Goal: Navigation & Orientation: Find specific page/section

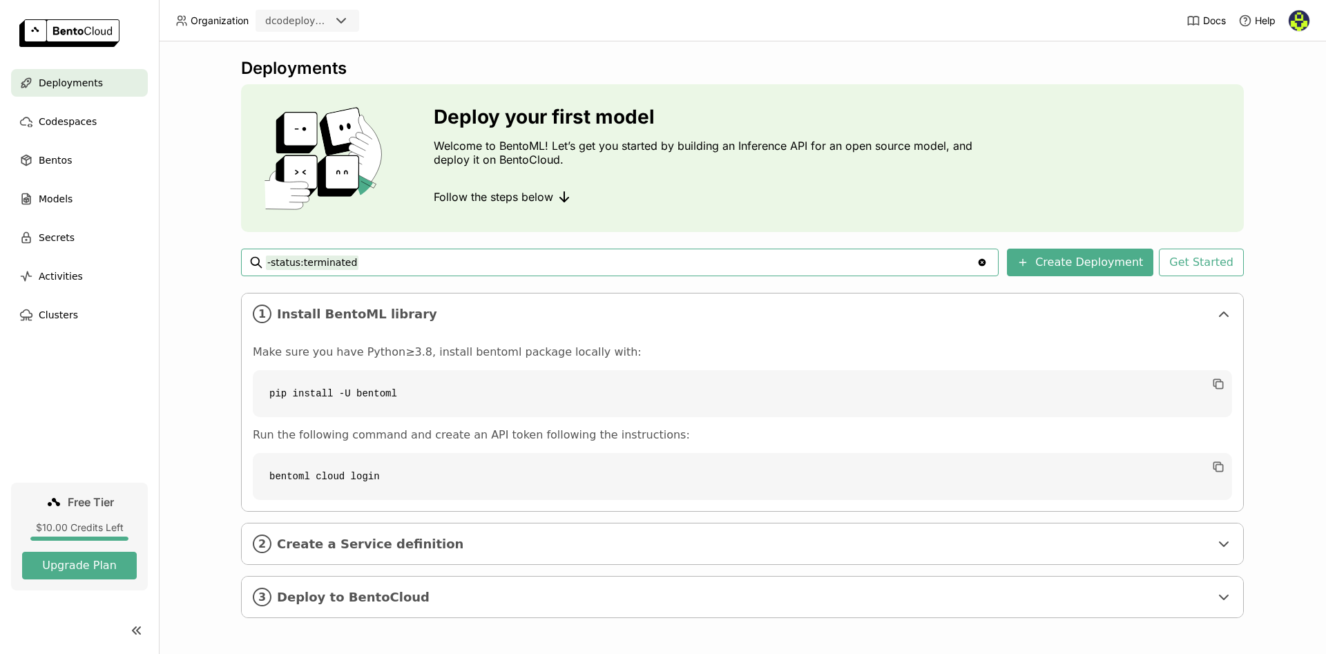
click at [1299, 19] on img at bounding box center [1299, 20] width 21 height 21
click at [1274, 131] on span "Logout" at bounding box center [1270, 130] width 30 height 12
click at [93, 122] on div "Codespaces" at bounding box center [79, 122] width 137 height 28
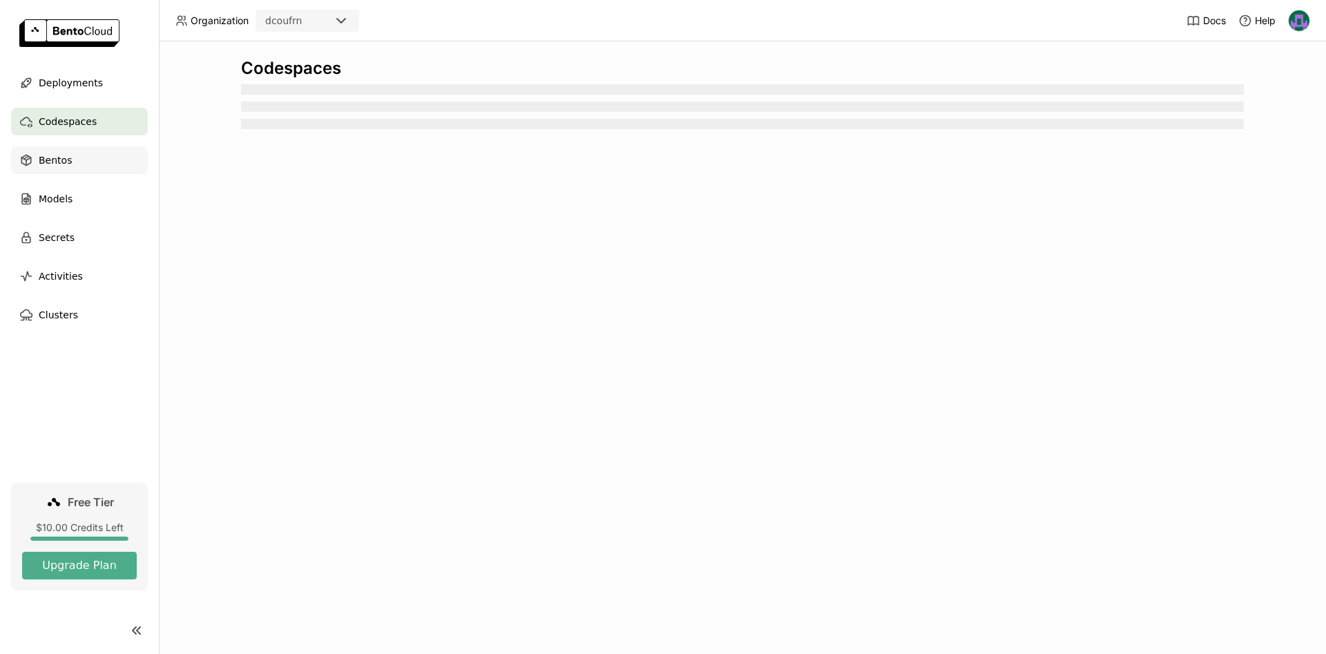
click at [84, 162] on div "Bentos" at bounding box center [79, 160] width 137 height 28
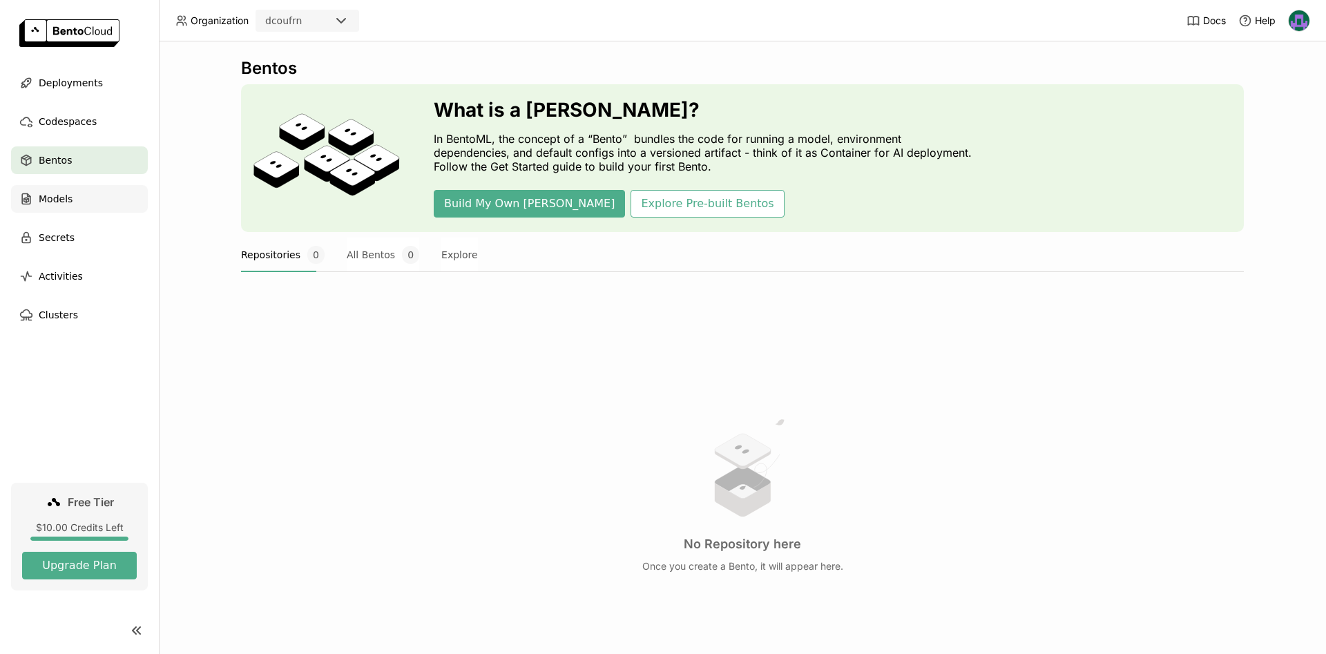
click at [91, 197] on div "Models" at bounding box center [79, 199] width 137 height 28
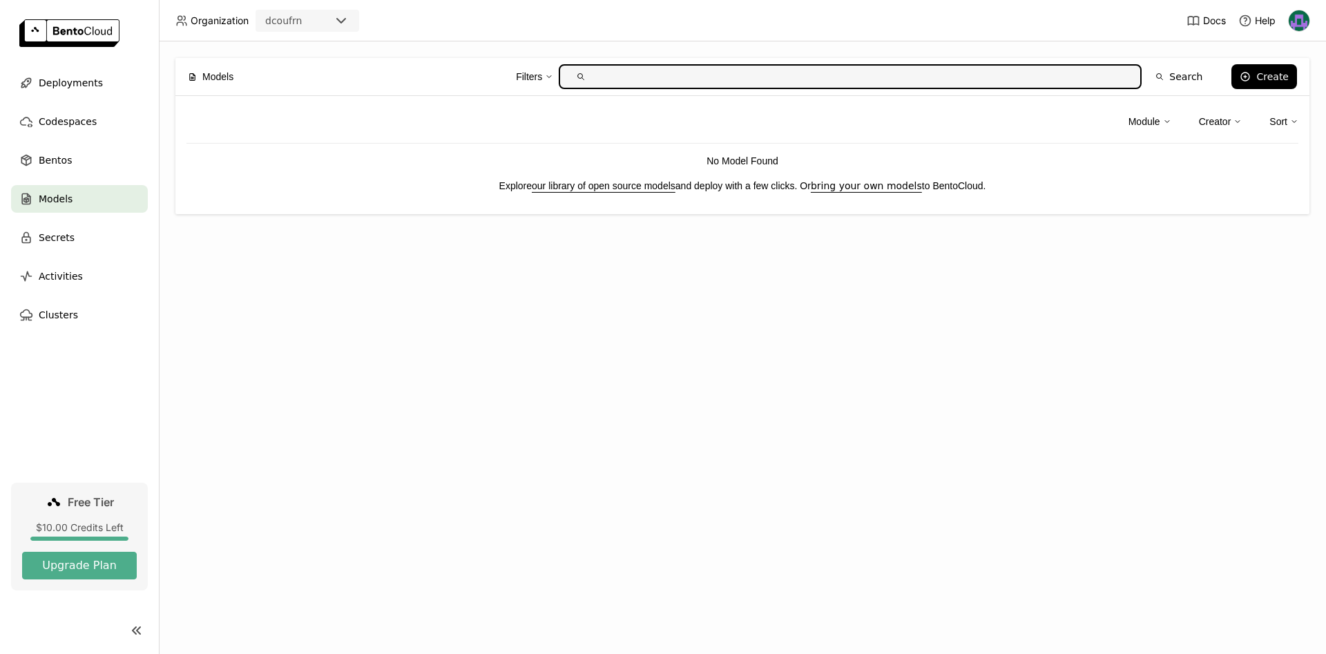
click at [1294, 19] on img at bounding box center [1299, 20] width 21 height 21
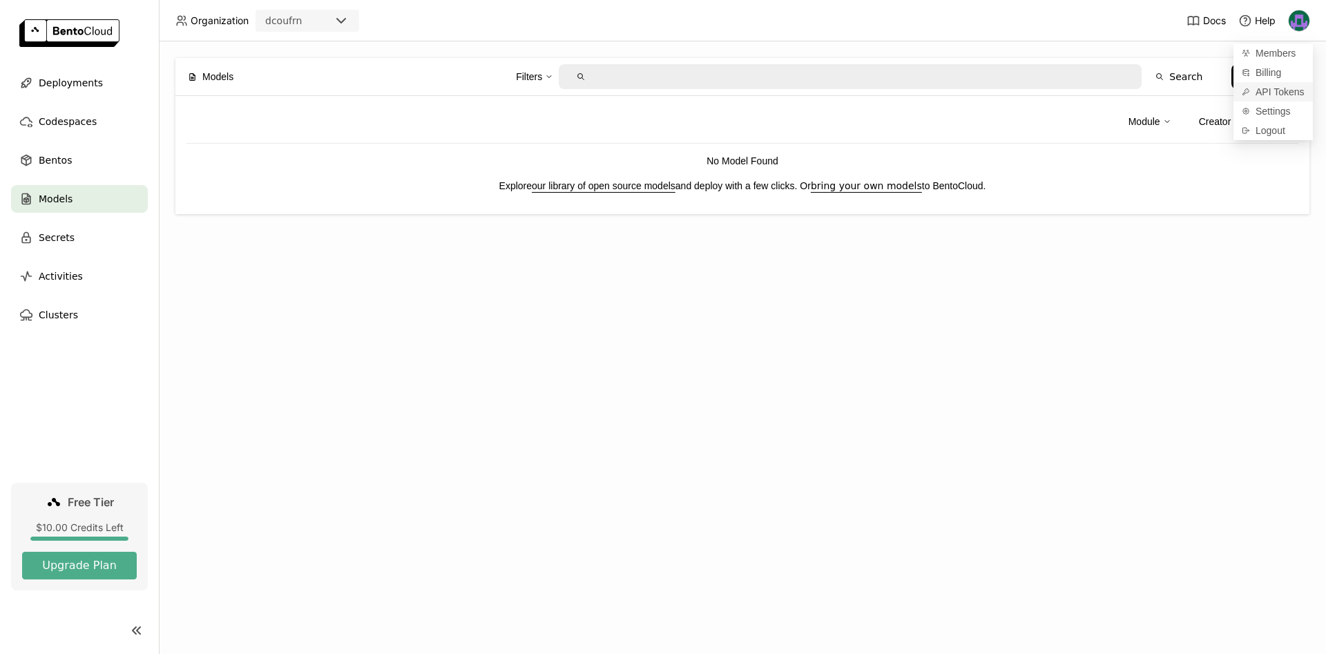
click at [1271, 90] on span "API Tokens" at bounding box center [1279, 92] width 49 height 12
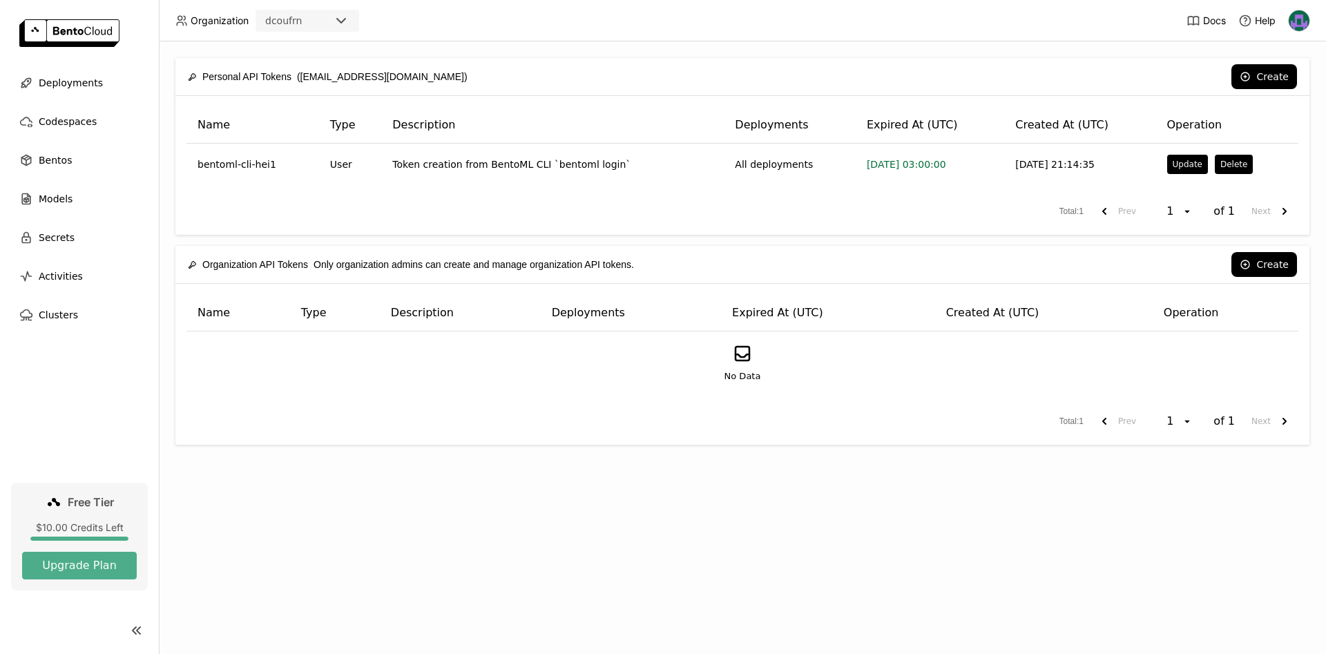
drag, startPoint x: 442, startPoint y: 48, endPoint x: 276, endPoint y: 44, distance: 166.5
click at [441, 48] on div "Personal API Tokens ([EMAIL_ADDRESS][DOMAIN_NAME]) Create Name Type Description…" at bounding box center [742, 347] width 1167 height 613
click at [340, 18] on icon at bounding box center [341, 20] width 17 height 17
click at [405, 51] on div "Personal API Tokens ([EMAIL_ADDRESS][DOMAIN_NAME]) Create Name Type Description…" at bounding box center [742, 347] width 1167 height 613
click at [1298, 18] on img at bounding box center [1299, 20] width 21 height 21
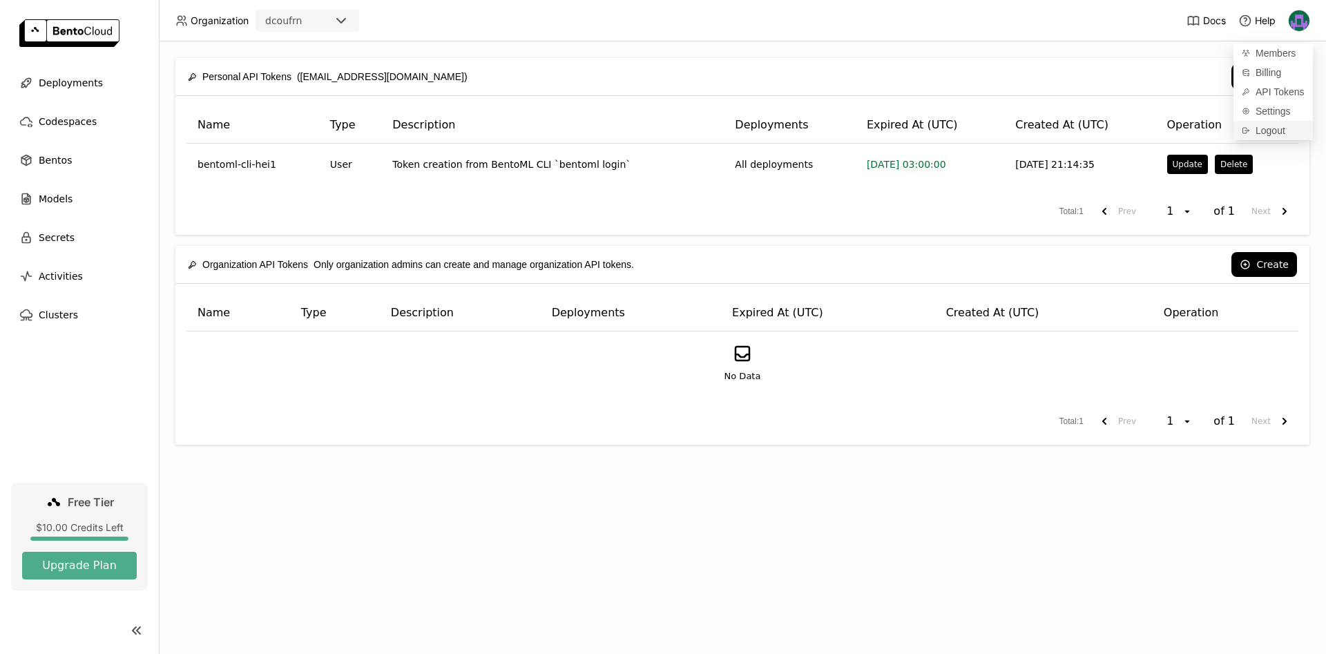
click at [1268, 133] on span "Logout" at bounding box center [1270, 130] width 30 height 12
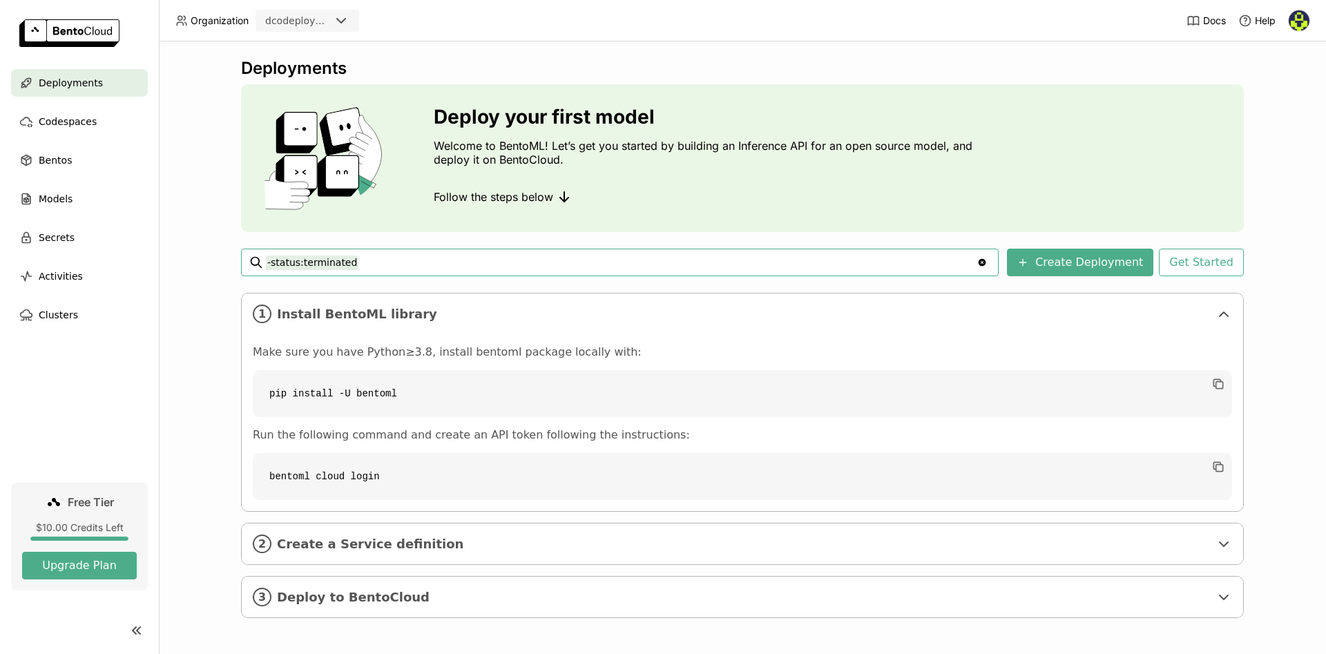
click at [338, 16] on icon at bounding box center [341, 20] width 17 height 17
click at [1298, 25] on img at bounding box center [1299, 20] width 21 height 21
click at [1262, 135] on span "Logout" at bounding box center [1270, 130] width 30 height 12
